Goal: Find specific page/section: Find specific page/section

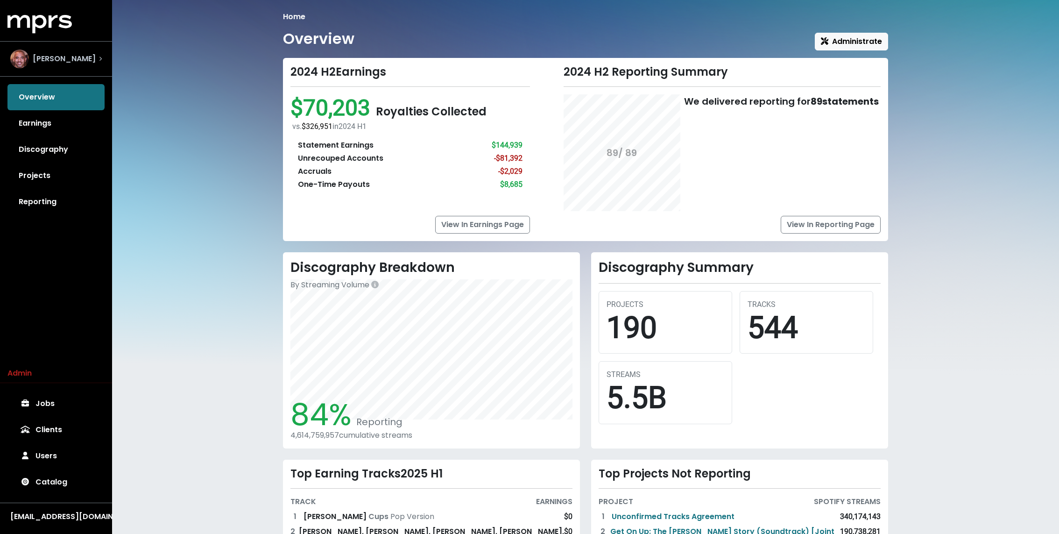
click at [53, 52] on div "[PERSON_NAME]" at bounding box center [52, 58] width 85 height 19
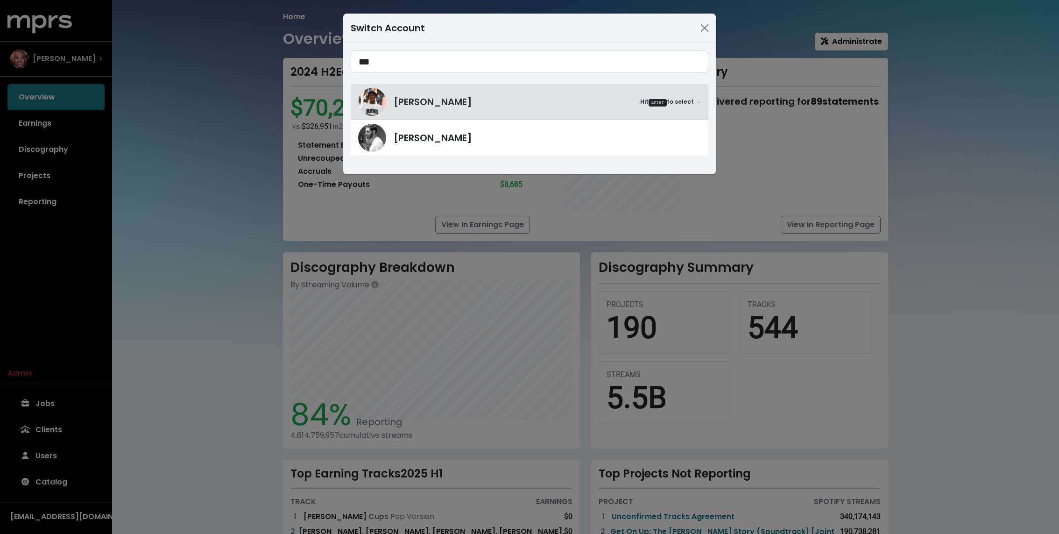
type input "***"
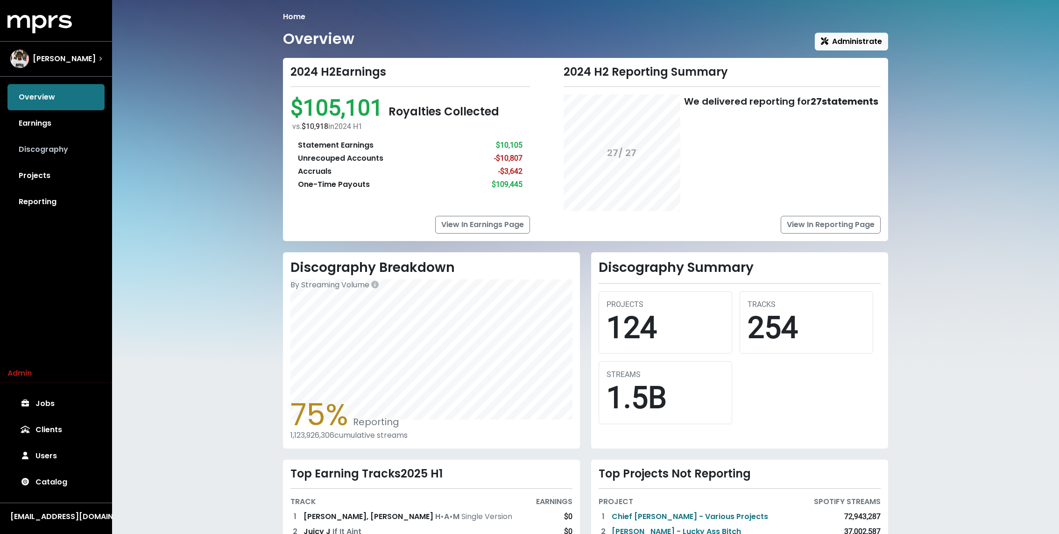
click at [41, 147] on link "Discography" at bounding box center [55, 149] width 97 height 26
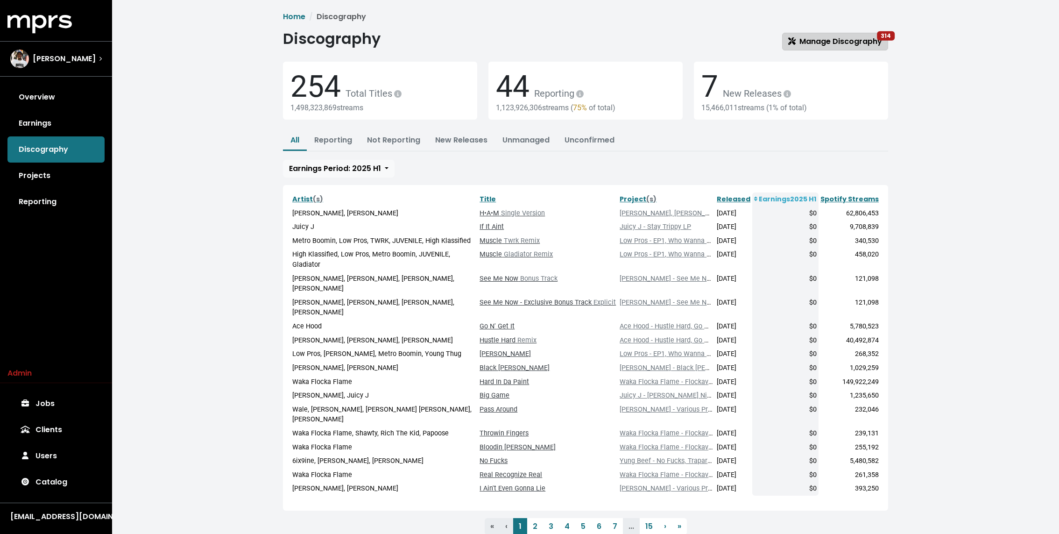
click at [794, 38] on icon at bounding box center [791, 40] width 7 height 7
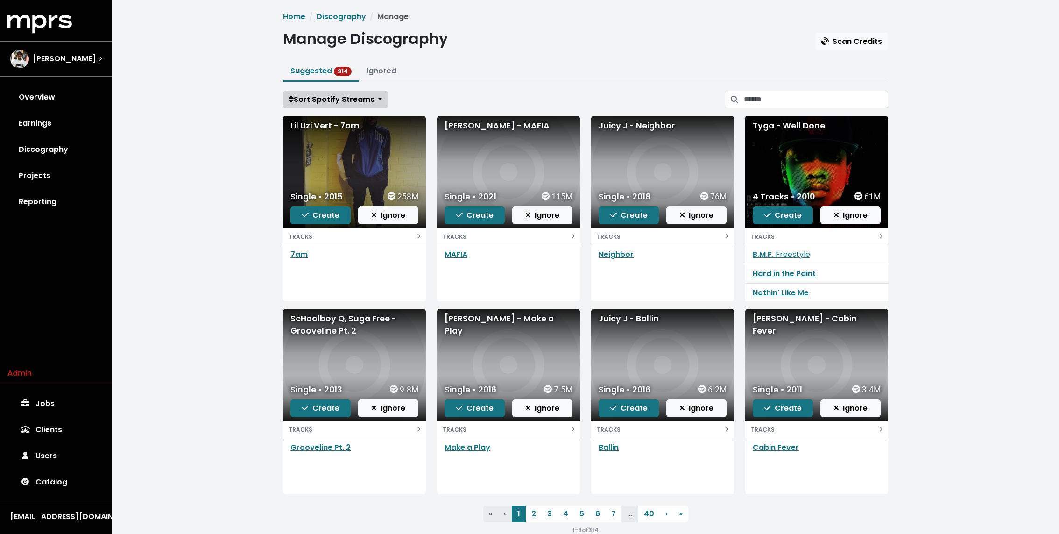
click at [352, 98] on span "Sort: Spotify Streams" at bounding box center [331, 99] width 85 height 11
click at [328, 151] on link "Date Added" at bounding box center [321, 149] width 77 height 15
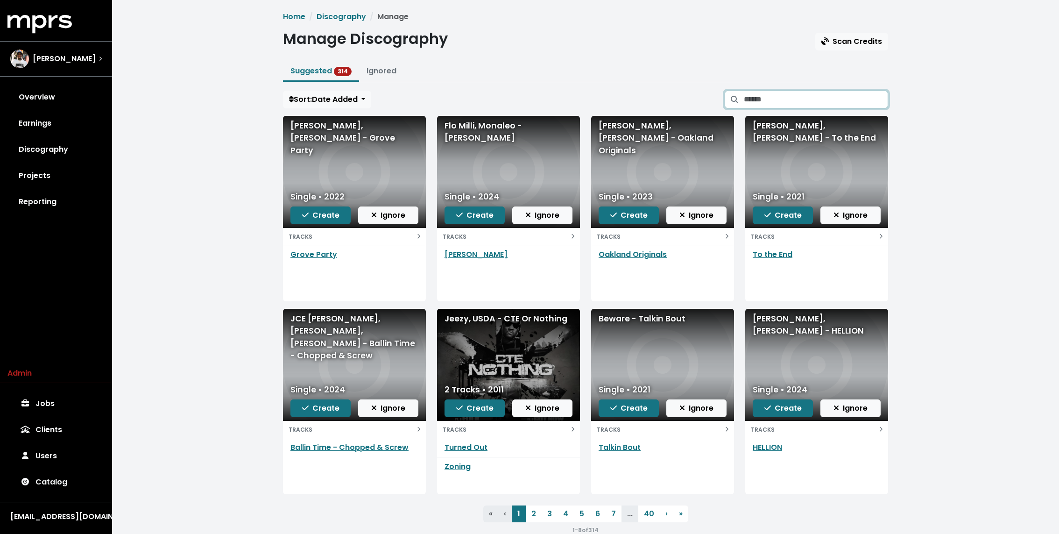
click at [775, 102] on input "Search suggested projects" at bounding box center [816, 100] width 144 height 18
type input "*****"
click at [665, 516] on span "›" at bounding box center [666, 513] width 2 height 11
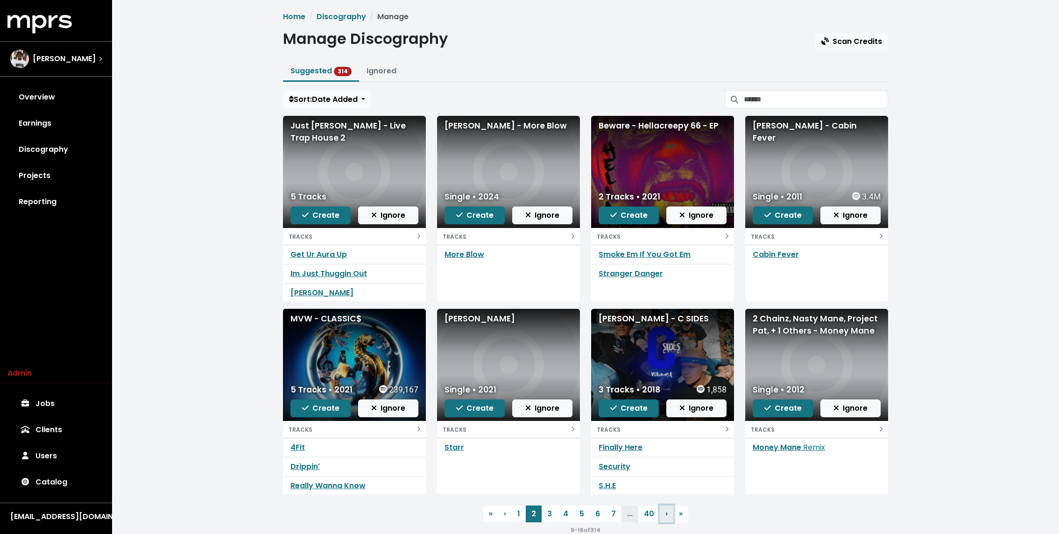
click at [665, 516] on span "›" at bounding box center [666, 513] width 2 height 11
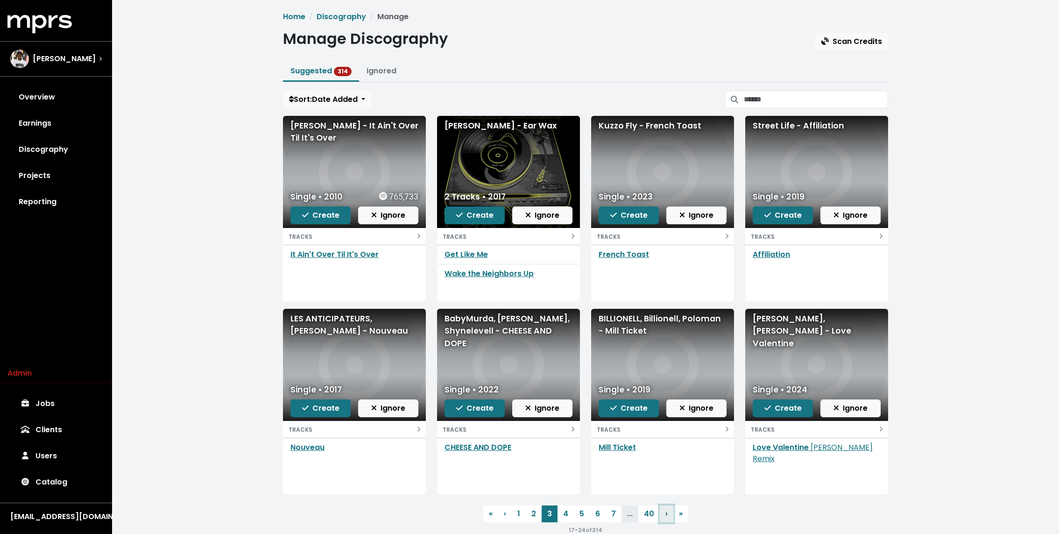
click at [665, 516] on span "›" at bounding box center [666, 513] width 2 height 11
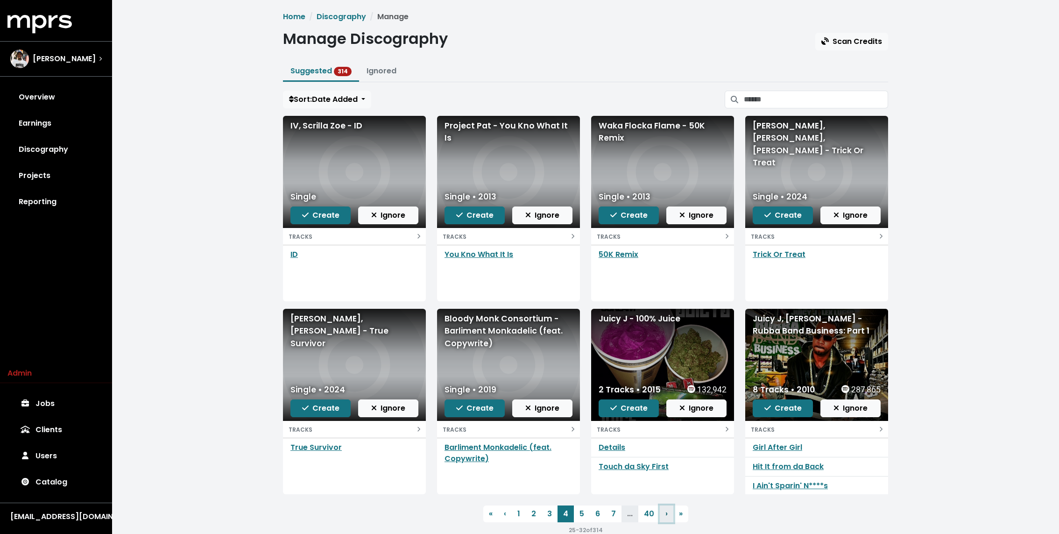
click at [665, 516] on span "›" at bounding box center [666, 513] width 2 height 11
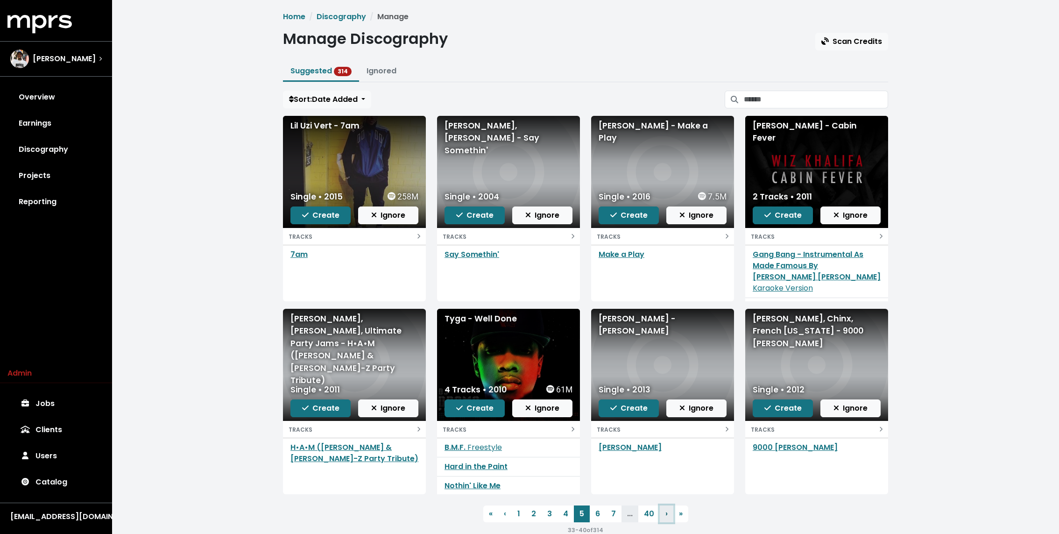
click at [665, 516] on span "›" at bounding box center [666, 513] width 2 height 11
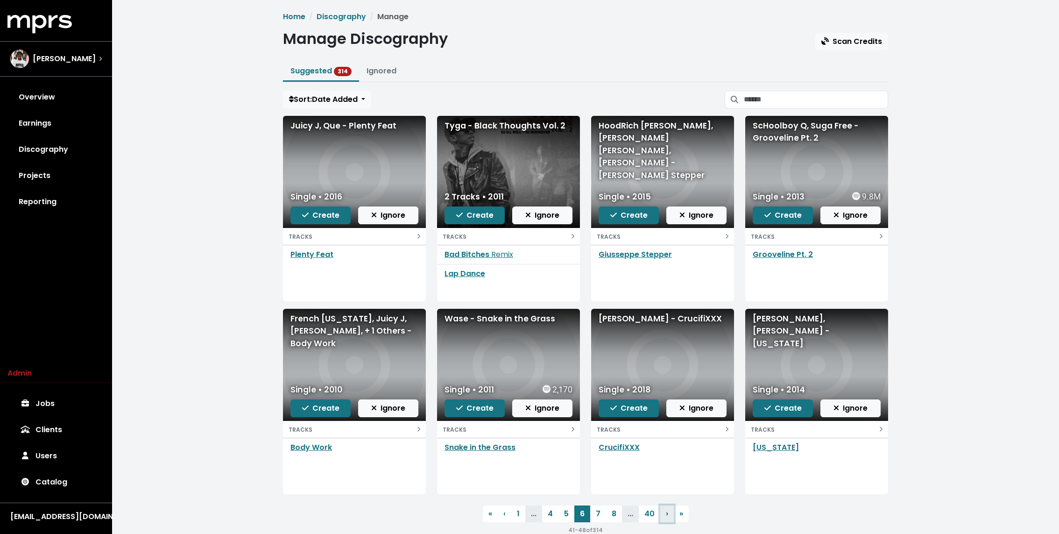
click at [664, 516] on link "› Next" at bounding box center [667, 513] width 14 height 17
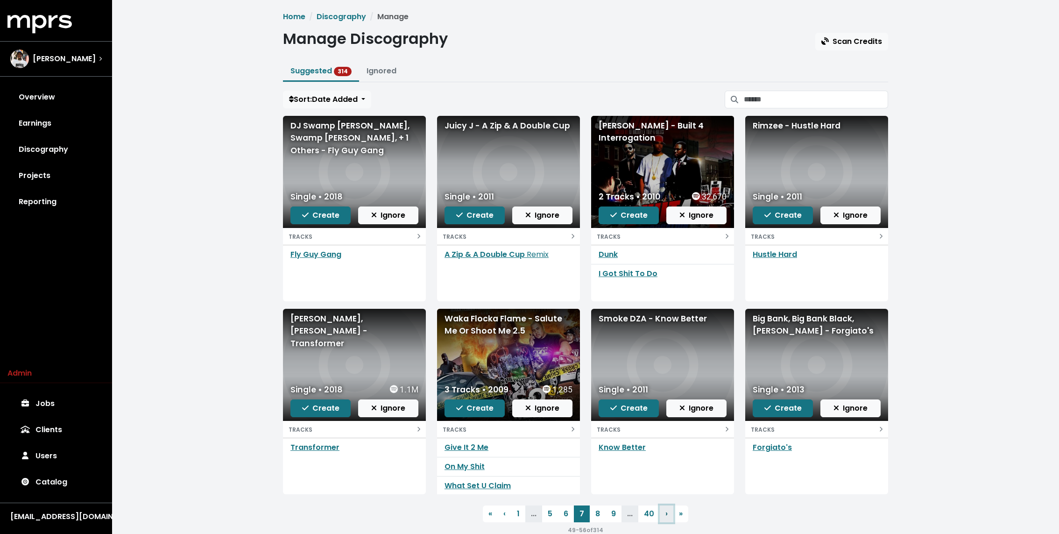
click at [664, 516] on link "› Next" at bounding box center [667, 513] width 14 height 17
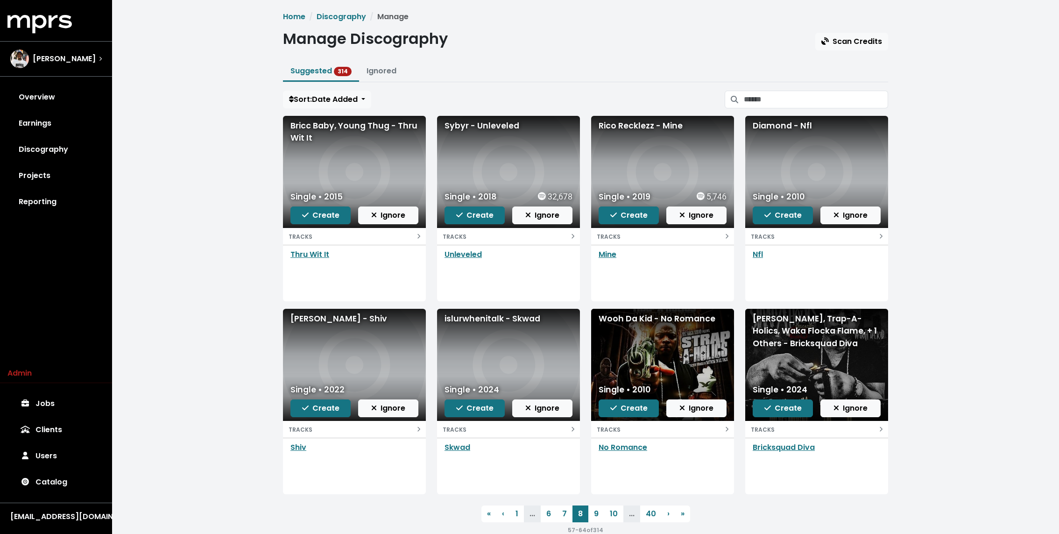
click at [343, 88] on div "Home Discography Manage Manage Discography Scan Credits Suggested 314 Ignored S…" at bounding box center [585, 273] width 616 height 524
click at [668, 513] on span "›" at bounding box center [668, 513] width 2 height 11
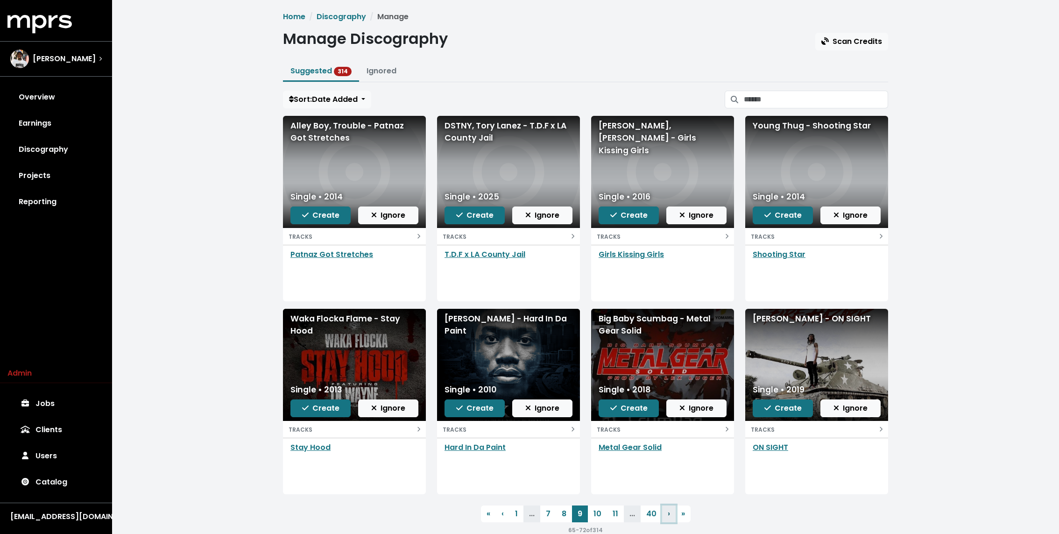
click at [668, 513] on span "›" at bounding box center [669, 513] width 2 height 11
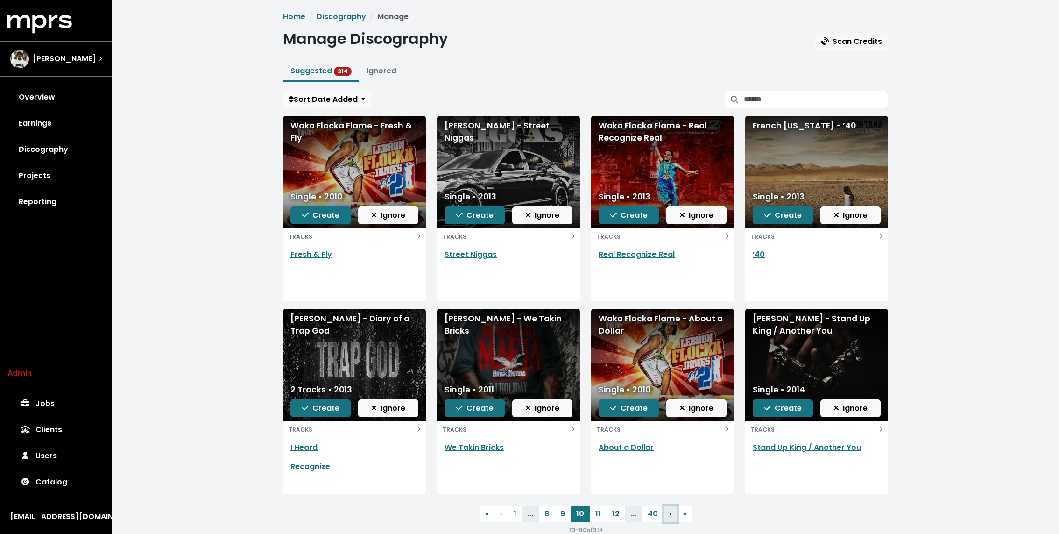
click at [668, 513] on link "› Next" at bounding box center [670, 513] width 14 height 17
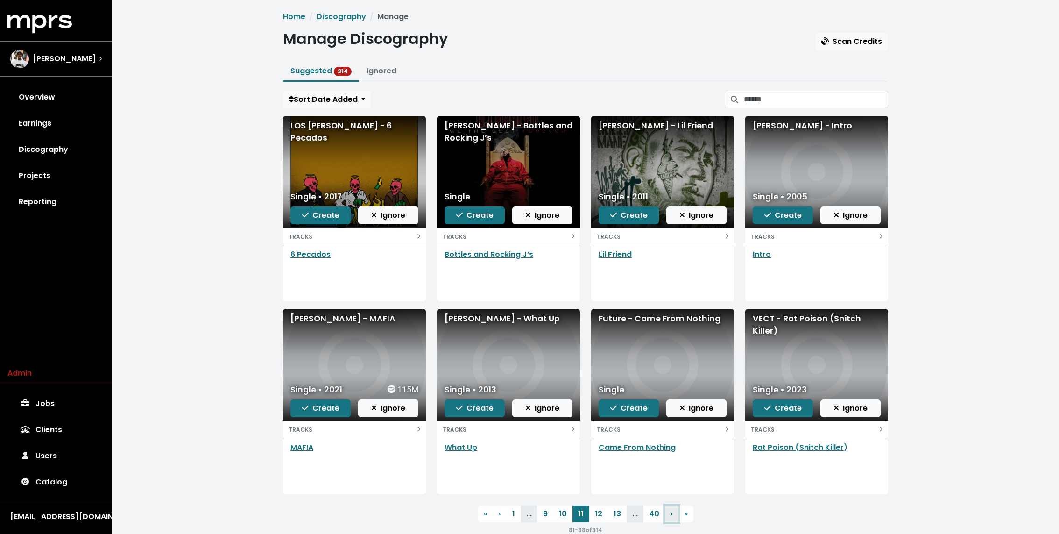
click at [668, 513] on link "› Next" at bounding box center [672, 513] width 14 height 17
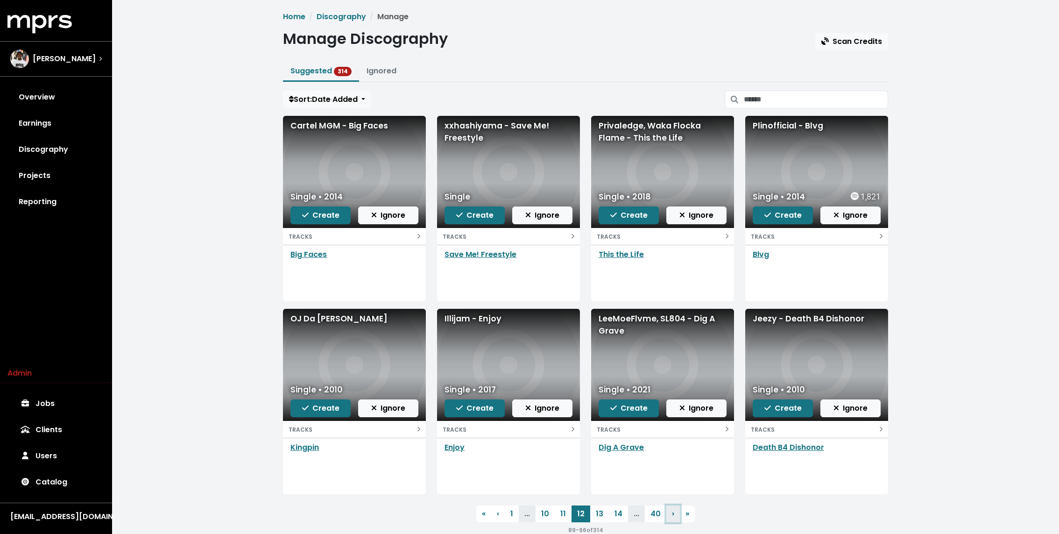
click at [668, 513] on link "› Next" at bounding box center [673, 513] width 14 height 17
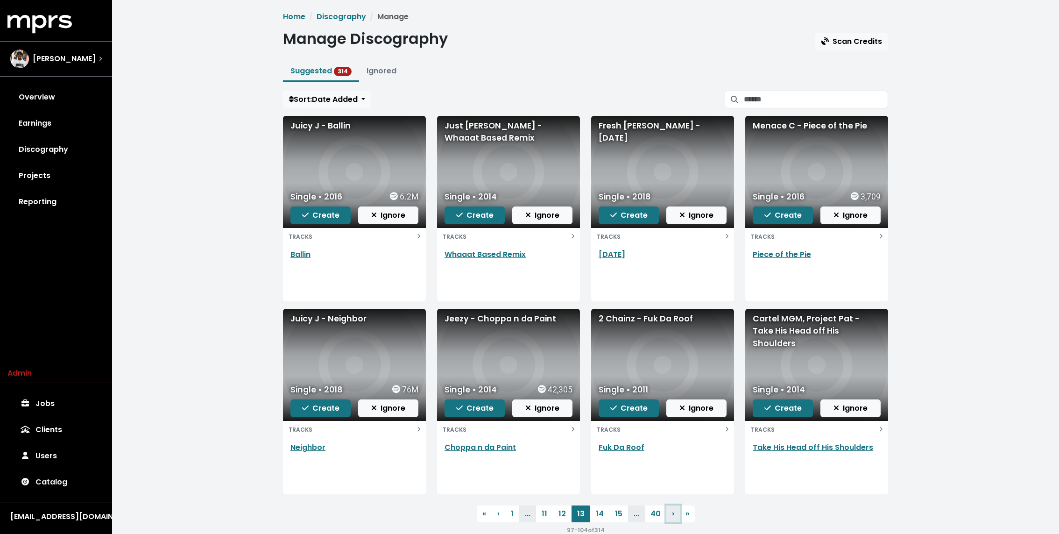
click at [668, 513] on link "› Next" at bounding box center [673, 513] width 14 height 17
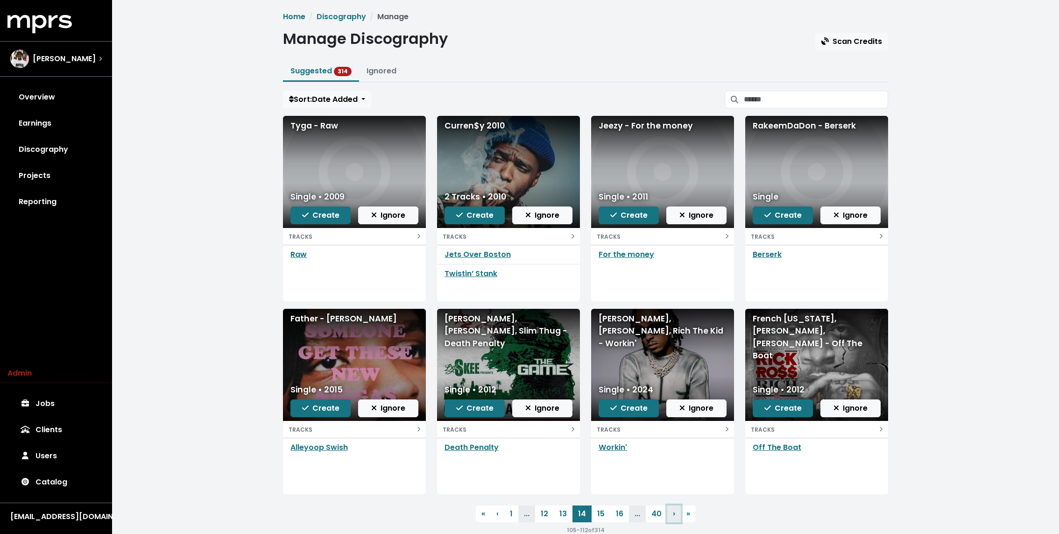
click at [668, 513] on link "› Next" at bounding box center [674, 513] width 14 height 17
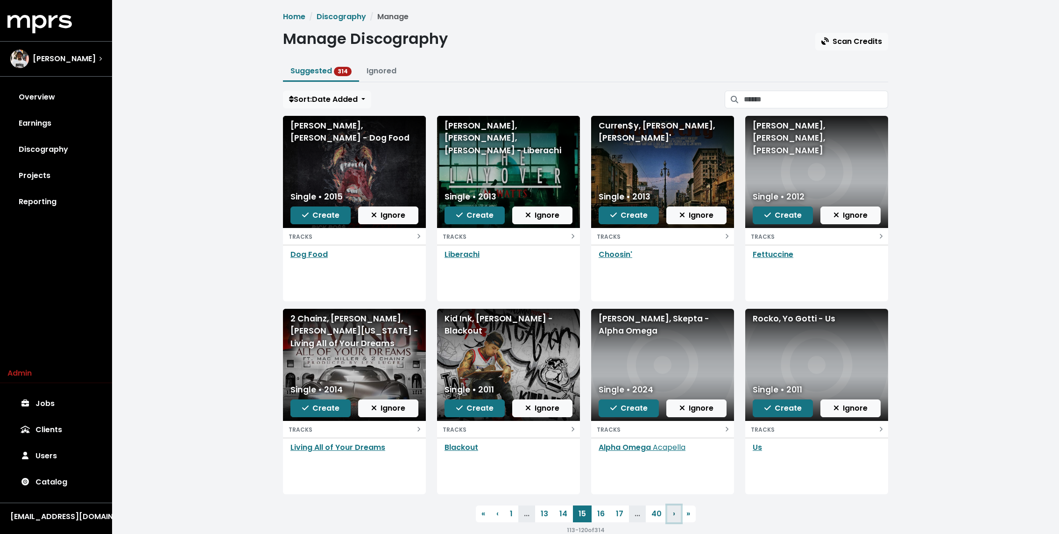
click at [668, 513] on link "› Next" at bounding box center [674, 513] width 14 height 17
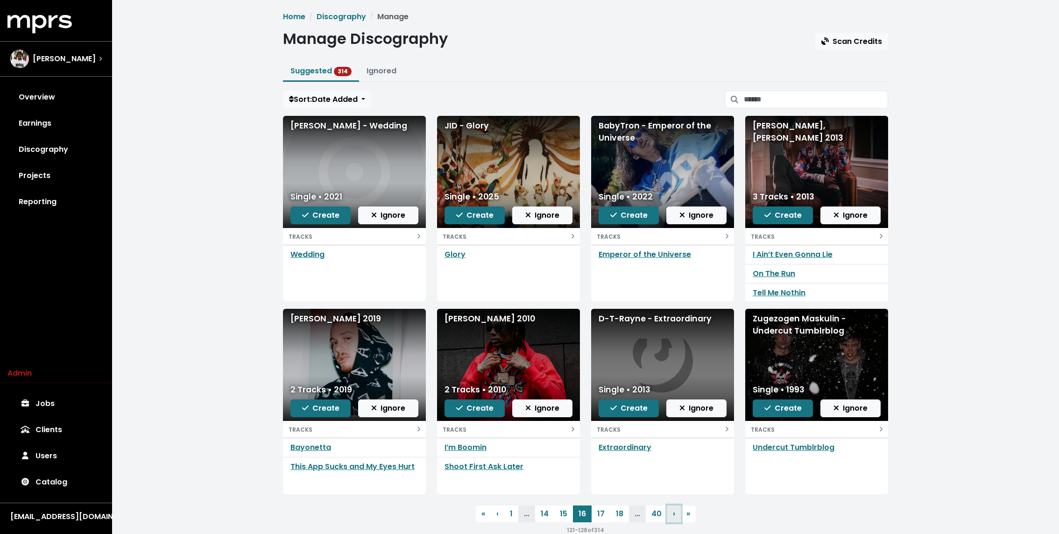
click at [668, 513] on link "› Next" at bounding box center [674, 513] width 14 height 17
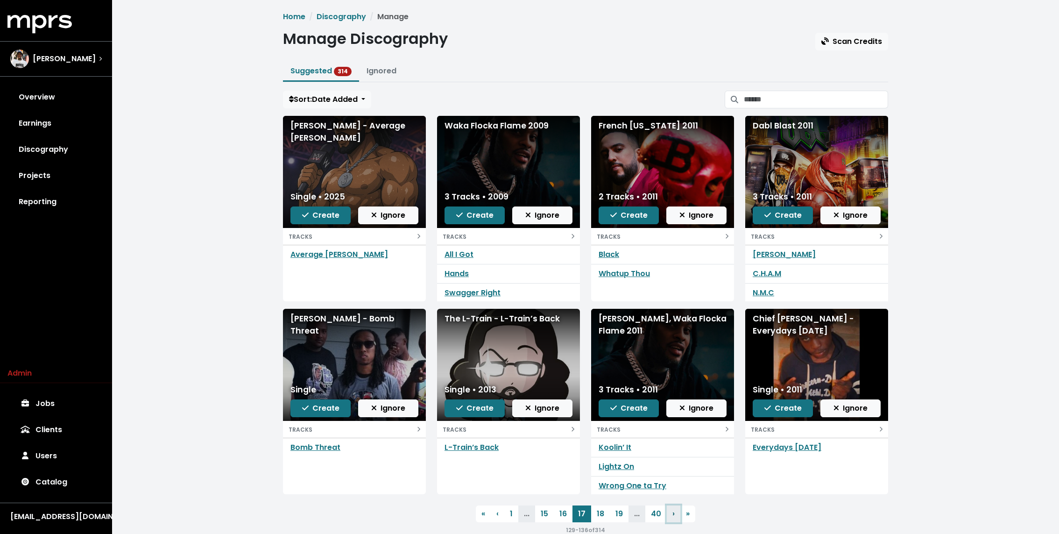
click at [668, 513] on link "› Next" at bounding box center [674, 513] width 14 height 17
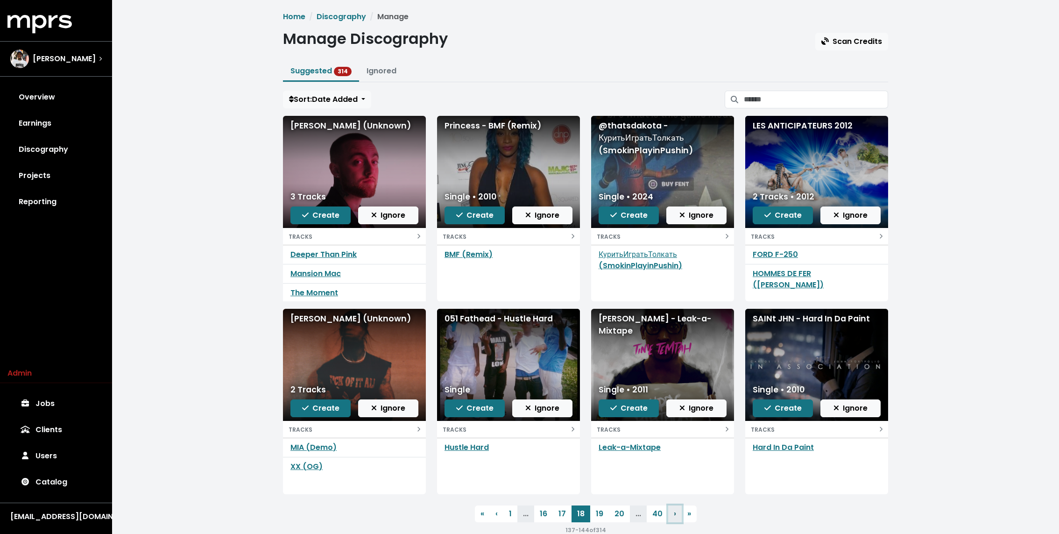
click at [668, 513] on link "› Next" at bounding box center [675, 513] width 14 height 17
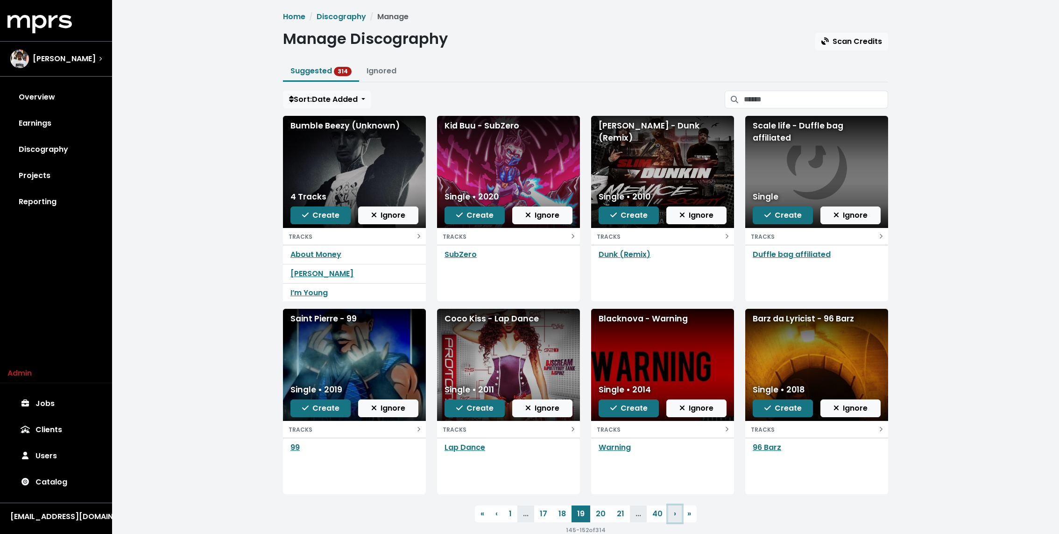
click at [668, 513] on link "› Next" at bounding box center [675, 513] width 14 height 17
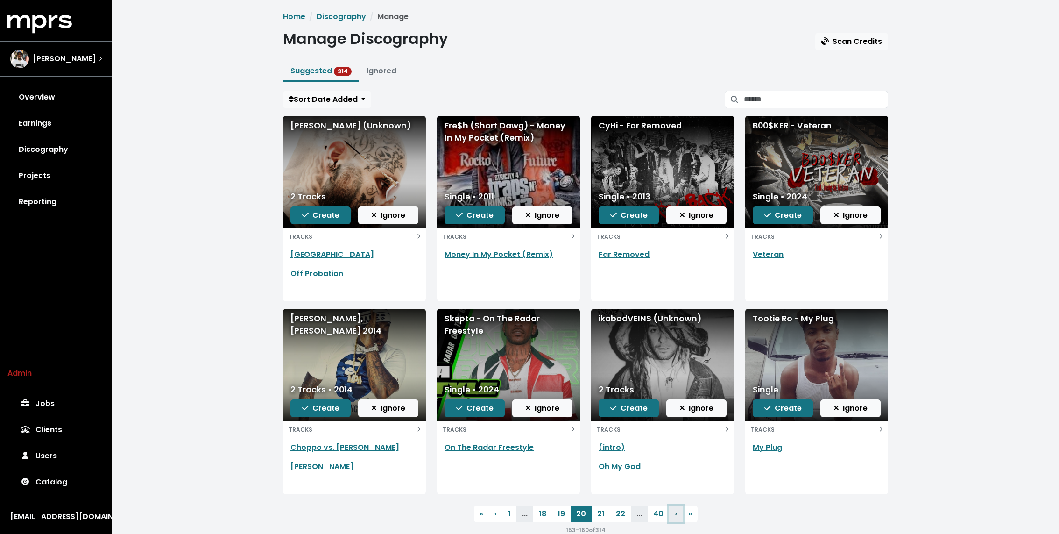
click at [669, 513] on link "› Next" at bounding box center [676, 513] width 14 height 17
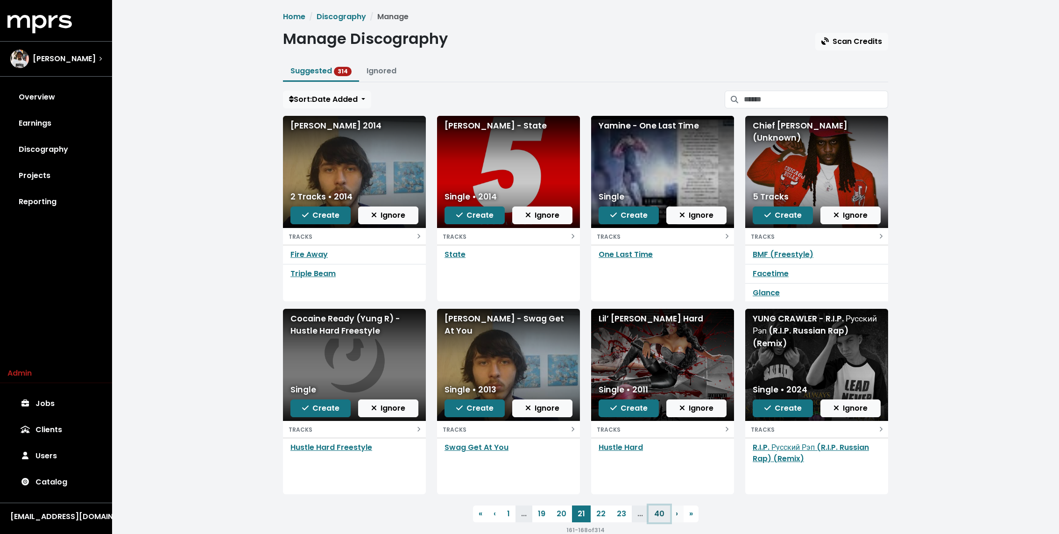
click at [668, 513] on link "40" at bounding box center [658, 513] width 21 height 17
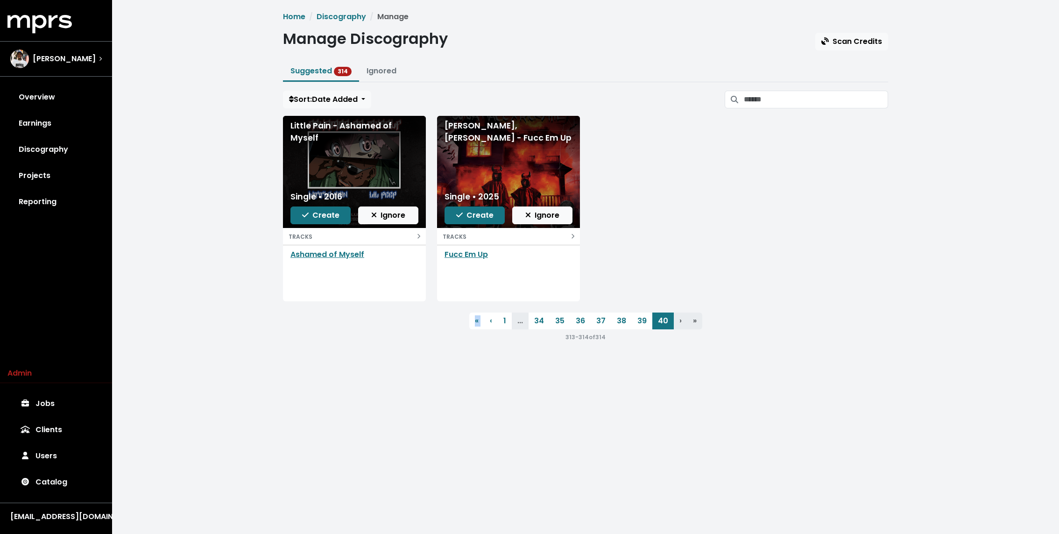
click at [668, 361] on html "MPRS Logo [PERSON_NAME] Overview Earnings Discography Projects Reporting Admin …" at bounding box center [529, 180] width 1059 height 361
click at [632, 319] on link "39" at bounding box center [642, 320] width 21 height 17
